Goal: Task Accomplishment & Management: Use online tool/utility

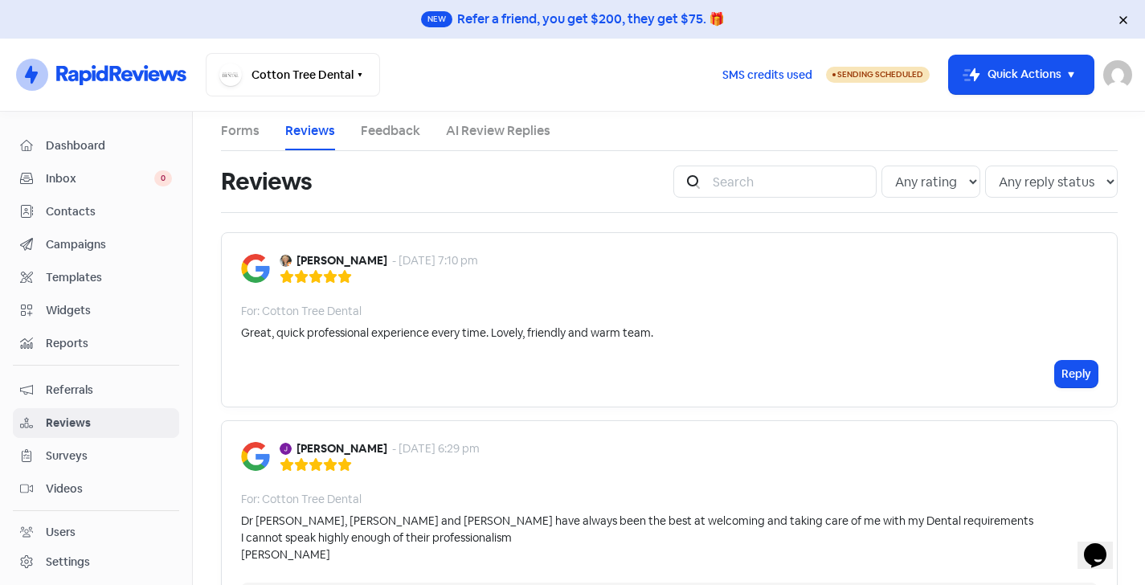
click at [226, 137] on link "Forms" at bounding box center [240, 130] width 39 height 19
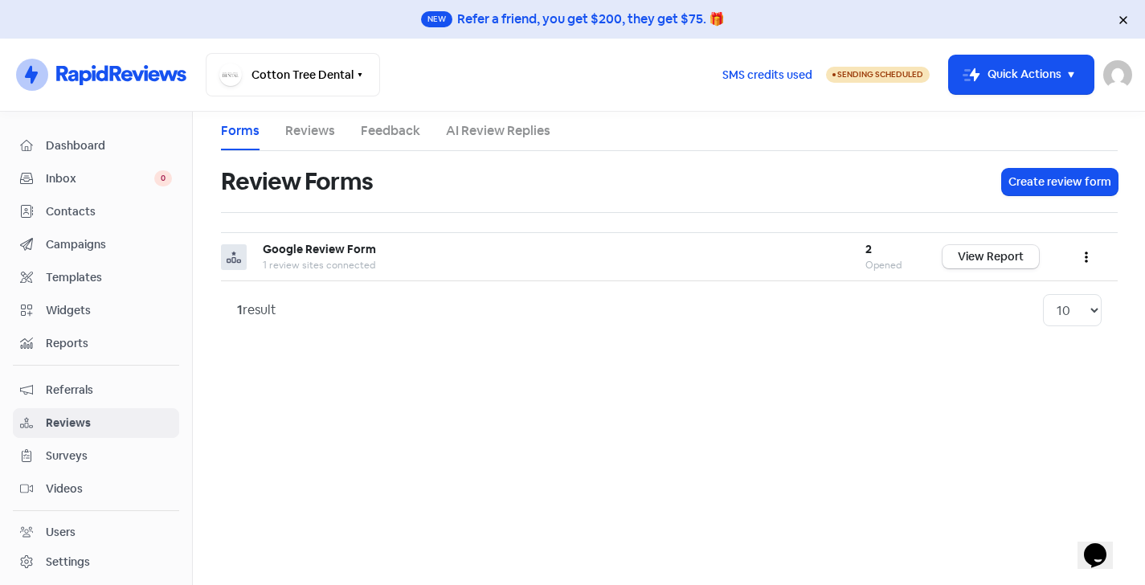
click at [312, 127] on link "Reviews" at bounding box center [310, 130] width 50 height 19
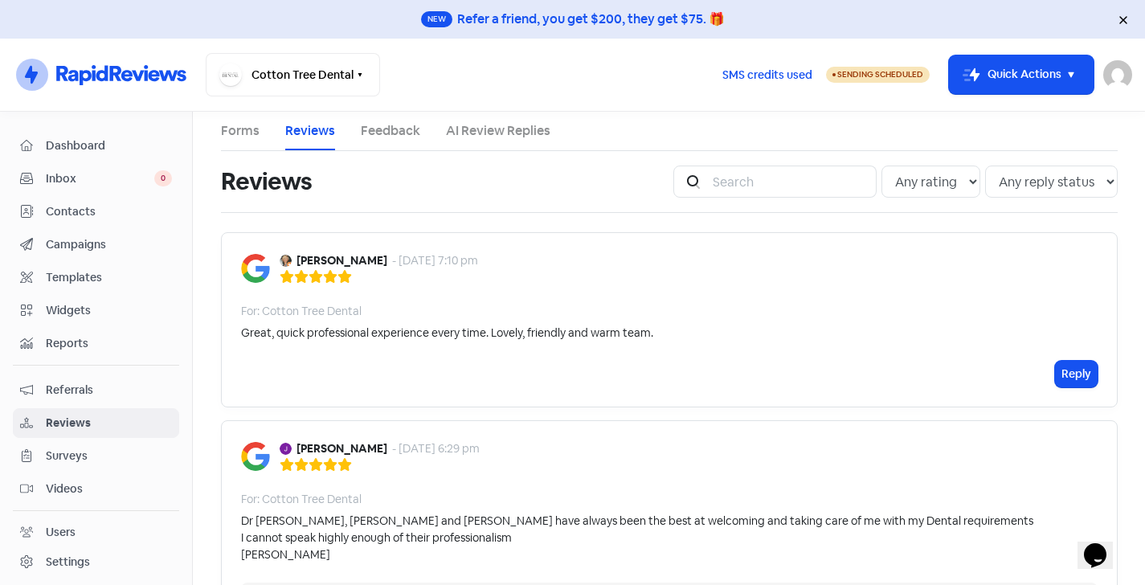
click at [92, 142] on span "Dashboard" at bounding box center [109, 145] width 126 height 17
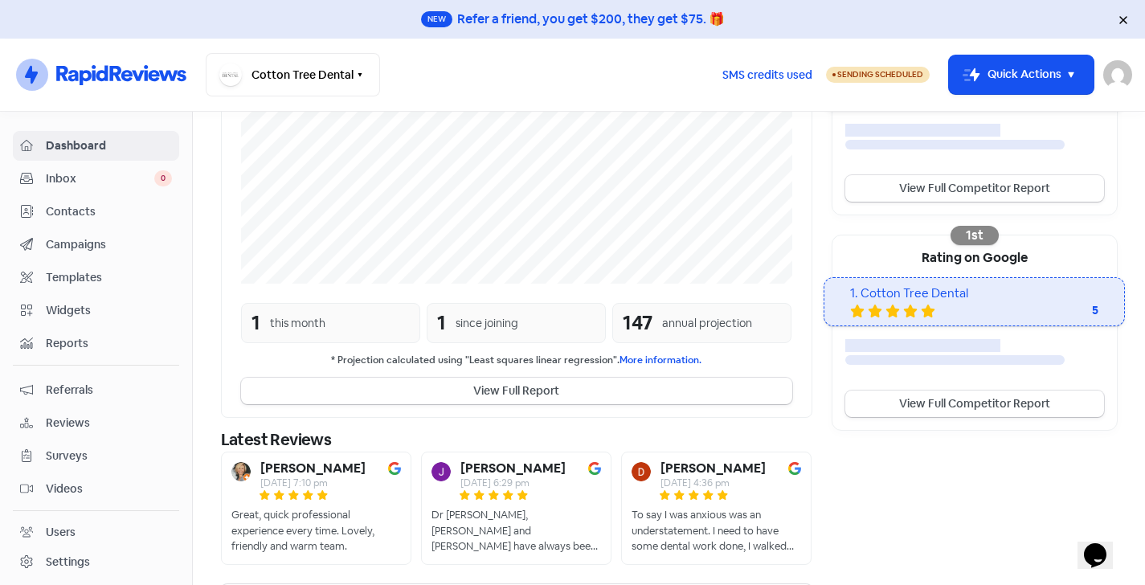
scroll to position [398, 0]
click at [650, 320] on div "147" at bounding box center [637, 322] width 30 height 29
click at [773, 316] on div "147 annual projection" at bounding box center [701, 322] width 179 height 40
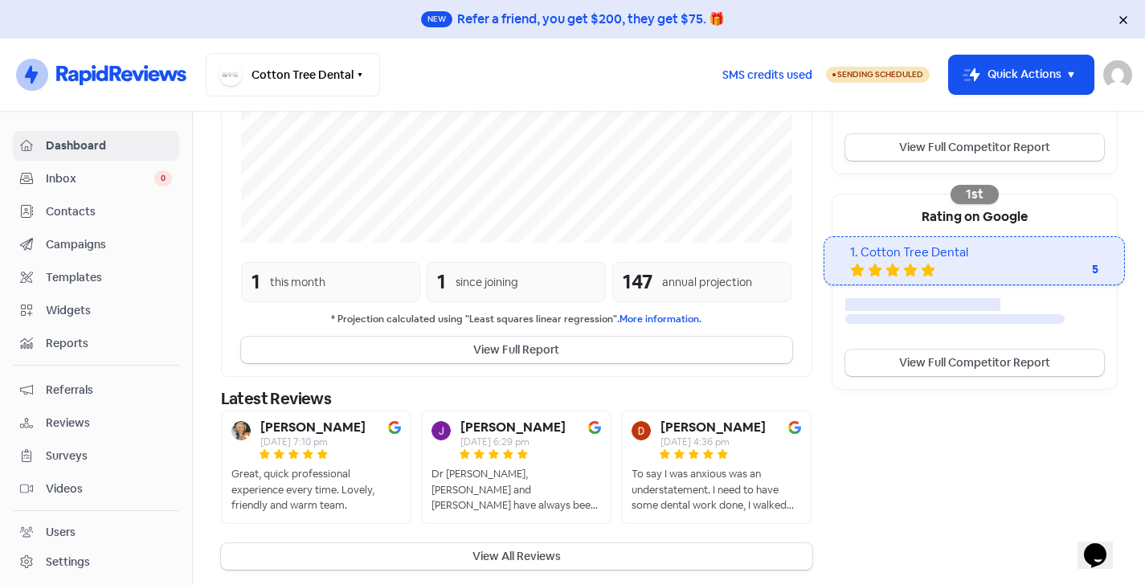
scroll to position [0, 0]
click at [636, 282] on div "147" at bounding box center [637, 281] width 30 height 29
click at [720, 290] on div "147 annual projection" at bounding box center [701, 282] width 179 height 40
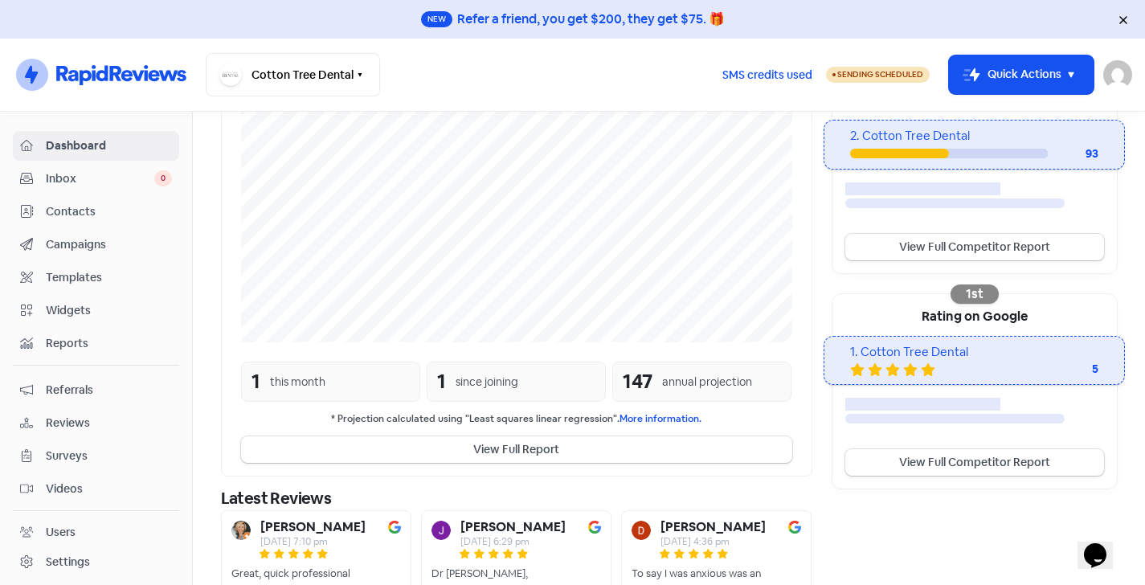
scroll to position [325, 0]
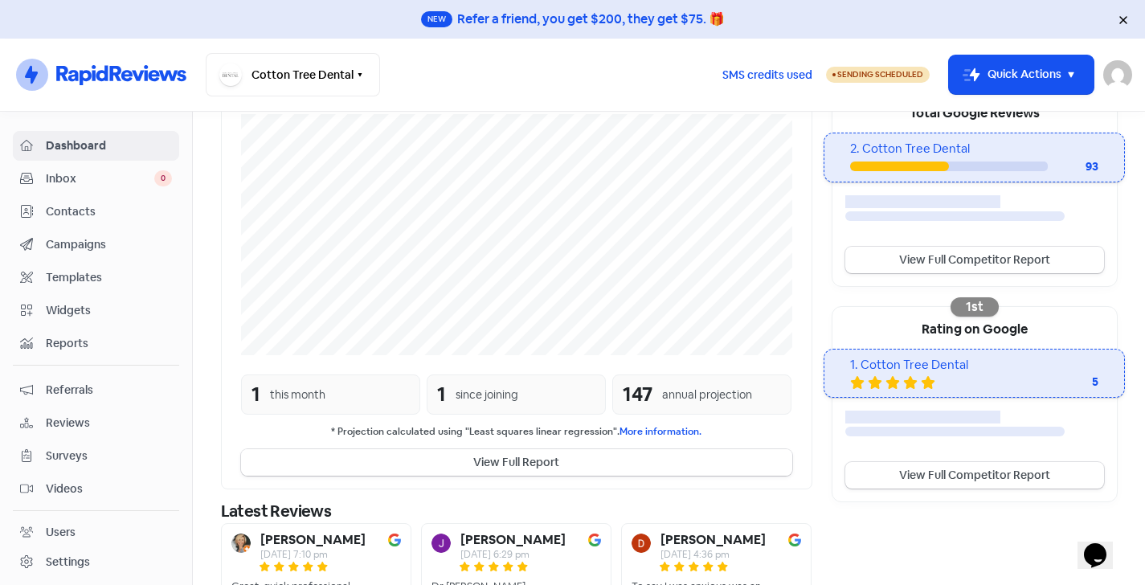
click at [529, 455] on button "View Full Report" at bounding box center [516, 462] width 551 height 27
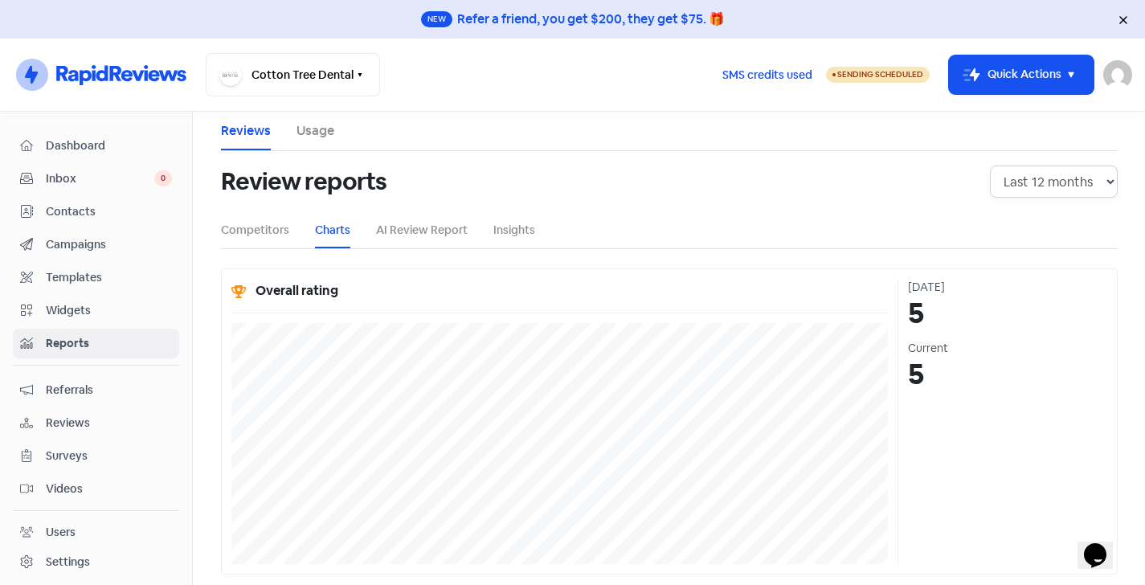
select select "36"
click at [425, 227] on link "AI Review Report" at bounding box center [422, 230] width 92 height 17
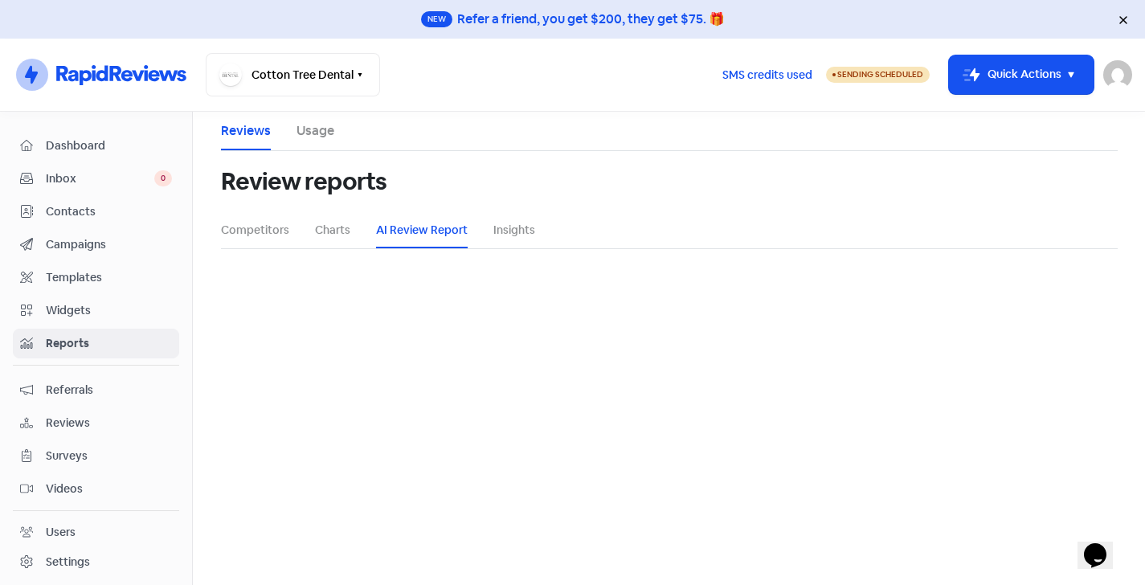
select select "12_months"
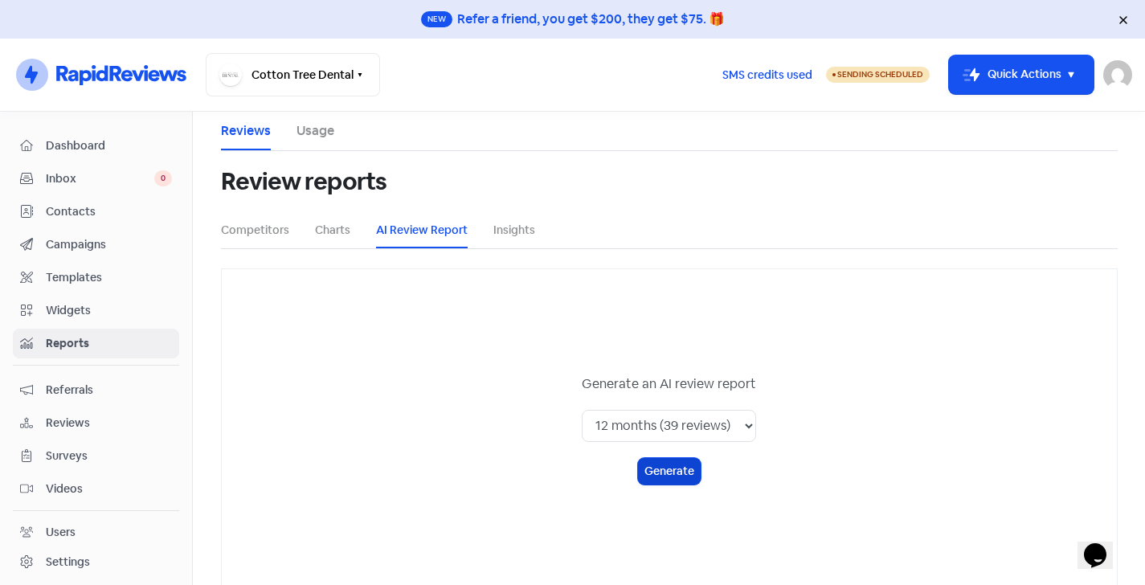
click at [671, 468] on button "Generate" at bounding box center [669, 471] width 63 height 27
